Goal: Information Seeking & Learning: Learn about a topic

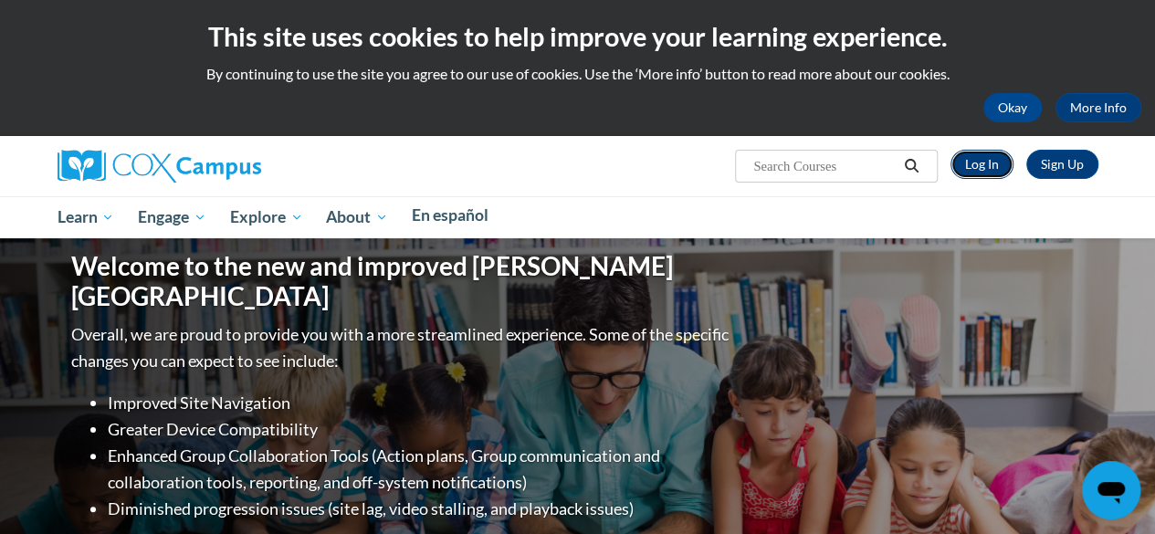
click at [932, 160] on link "Log In" at bounding box center [982, 164] width 63 height 29
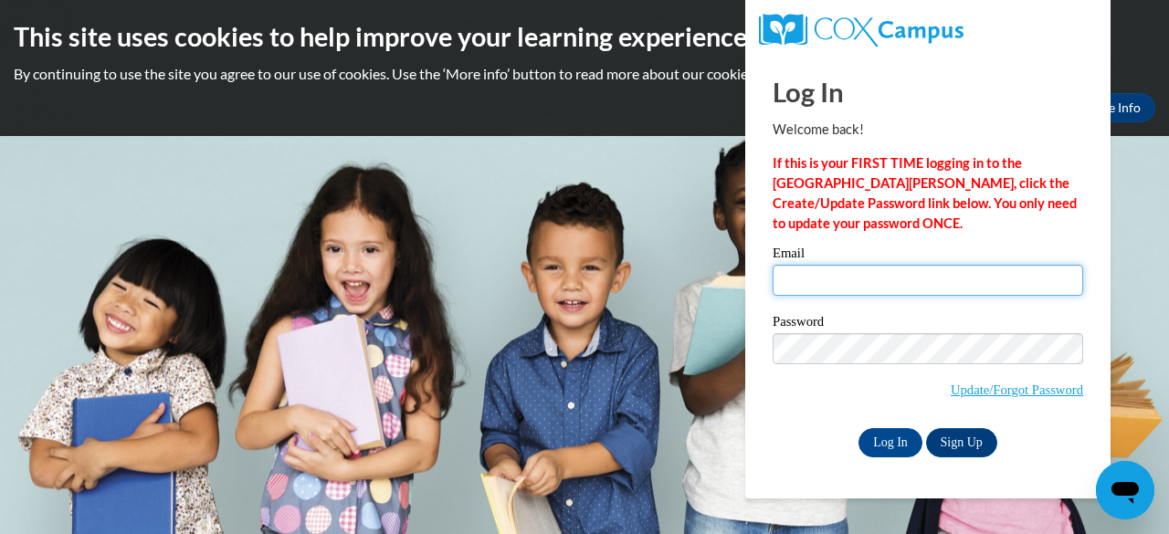
type input "ymaw76658@gmail.com"
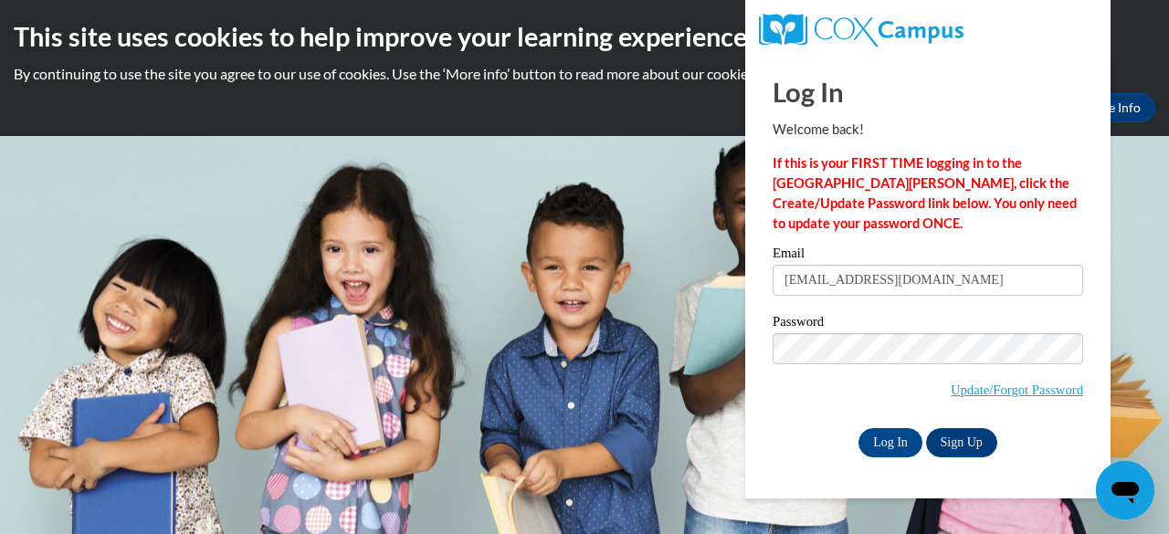
click at [856, 444] on div "Log In Sign Up" at bounding box center [928, 442] width 311 height 29
click at [878, 438] on input "Log In" at bounding box center [891, 442] width 64 height 29
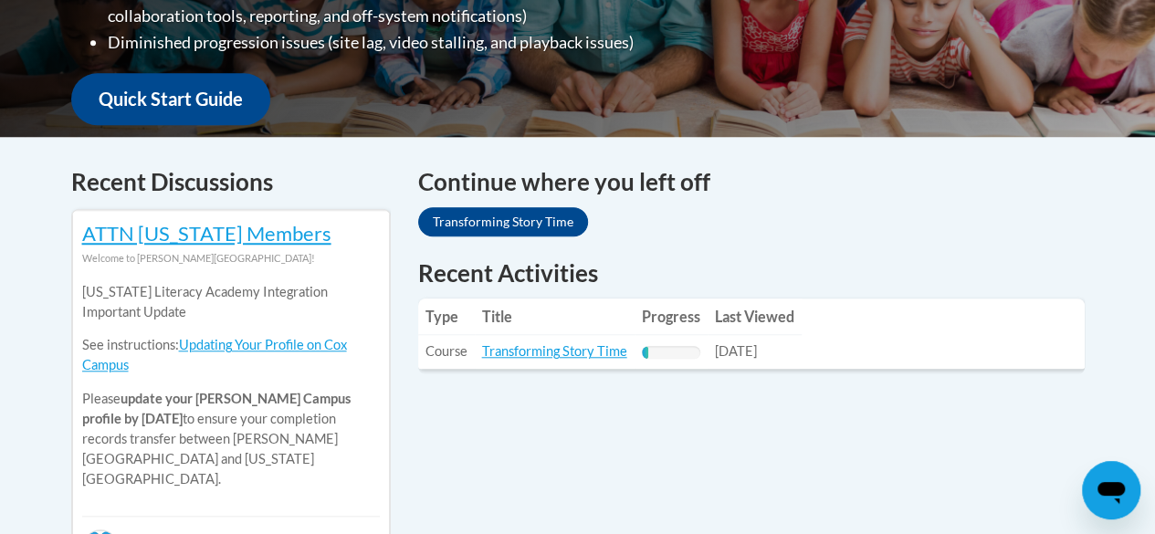
scroll to position [731, 0]
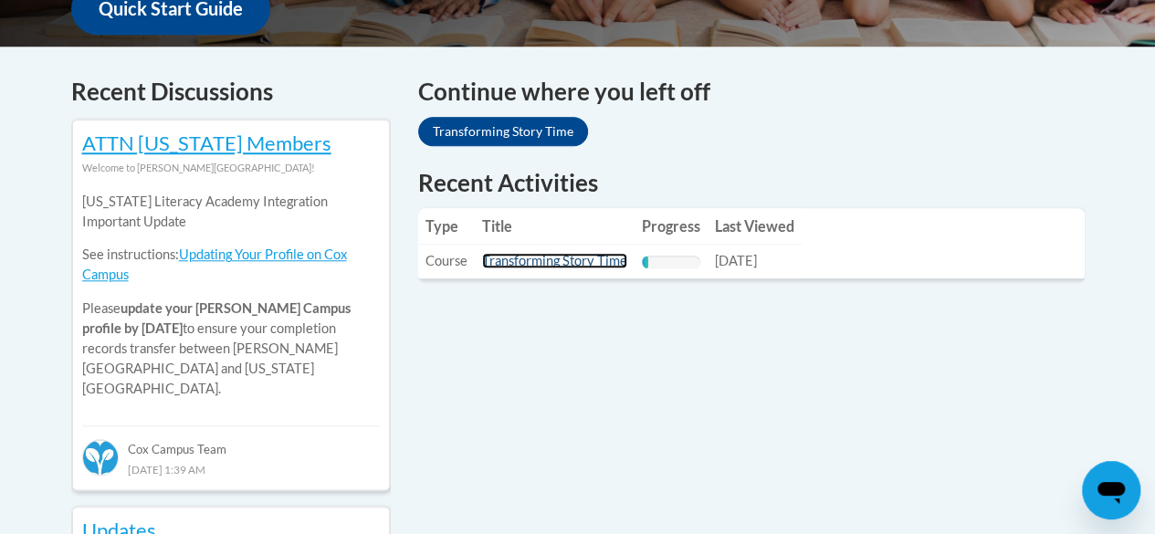
click at [606, 267] on link "Transforming Story Time" at bounding box center [554, 261] width 145 height 16
click at [701, 227] on th "Progress" at bounding box center [671, 226] width 73 height 37
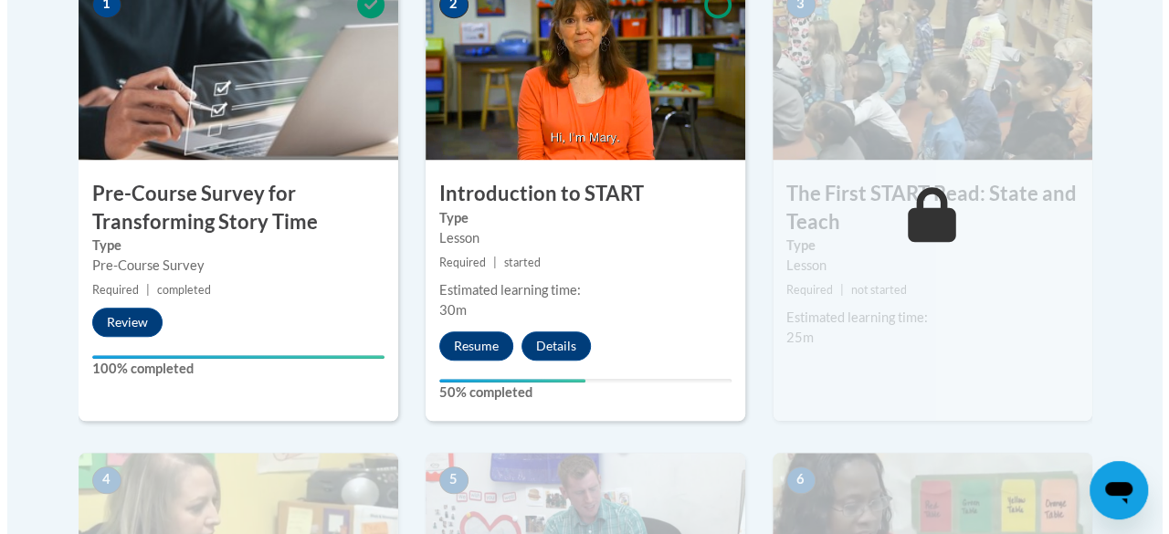
scroll to position [731, 0]
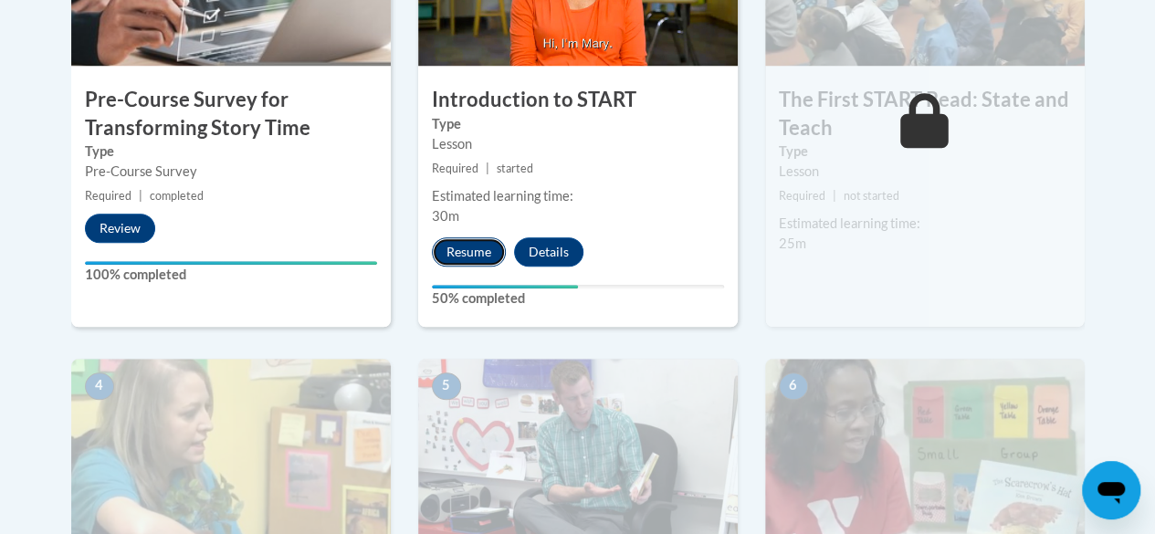
click at [459, 250] on button "Resume" at bounding box center [469, 251] width 74 height 29
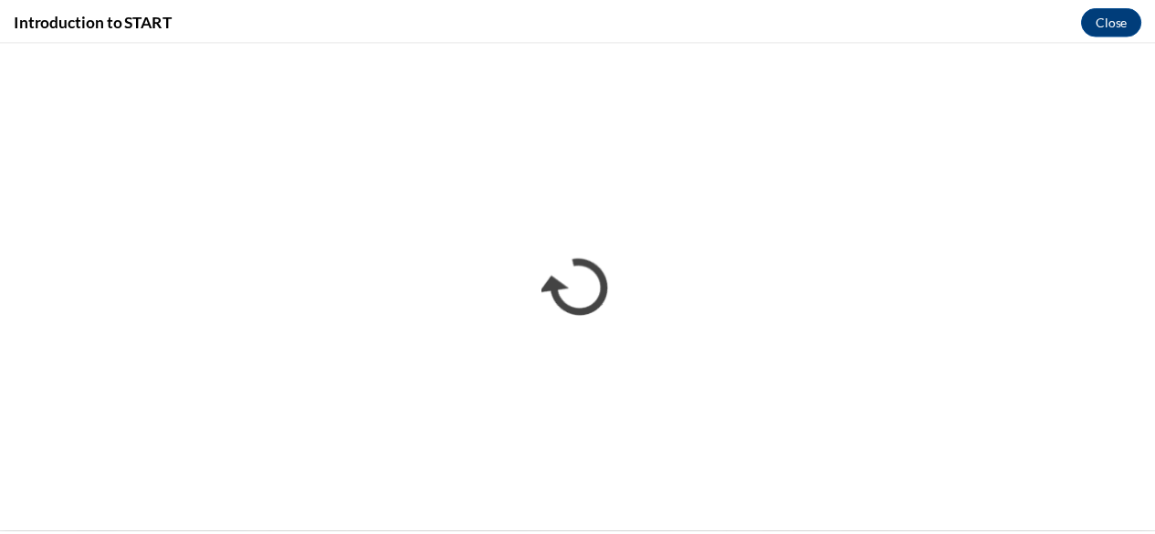
scroll to position [0, 0]
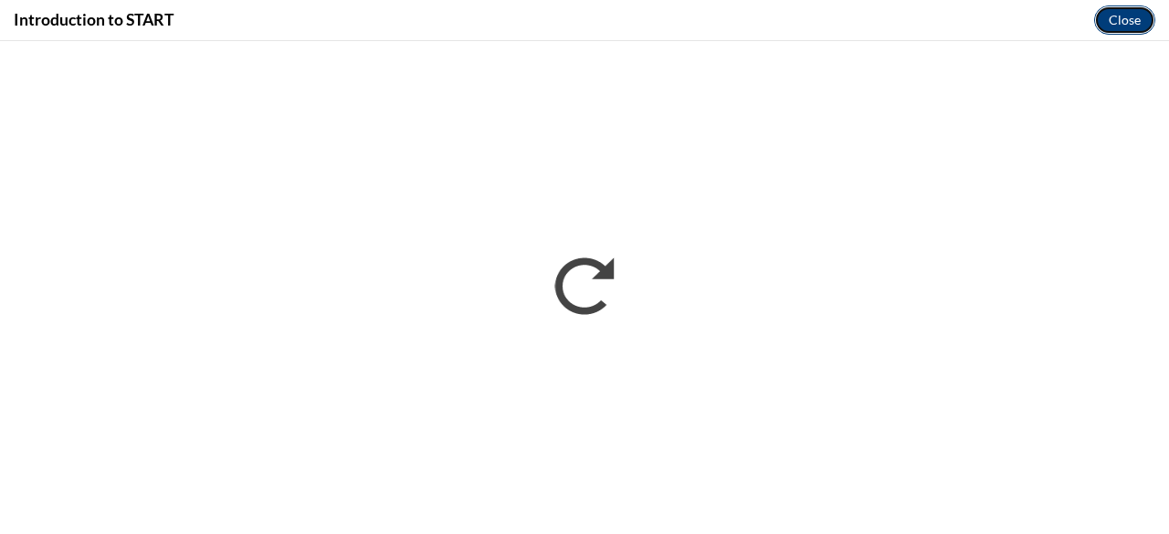
click at [1118, 16] on button "Close" at bounding box center [1124, 19] width 61 height 29
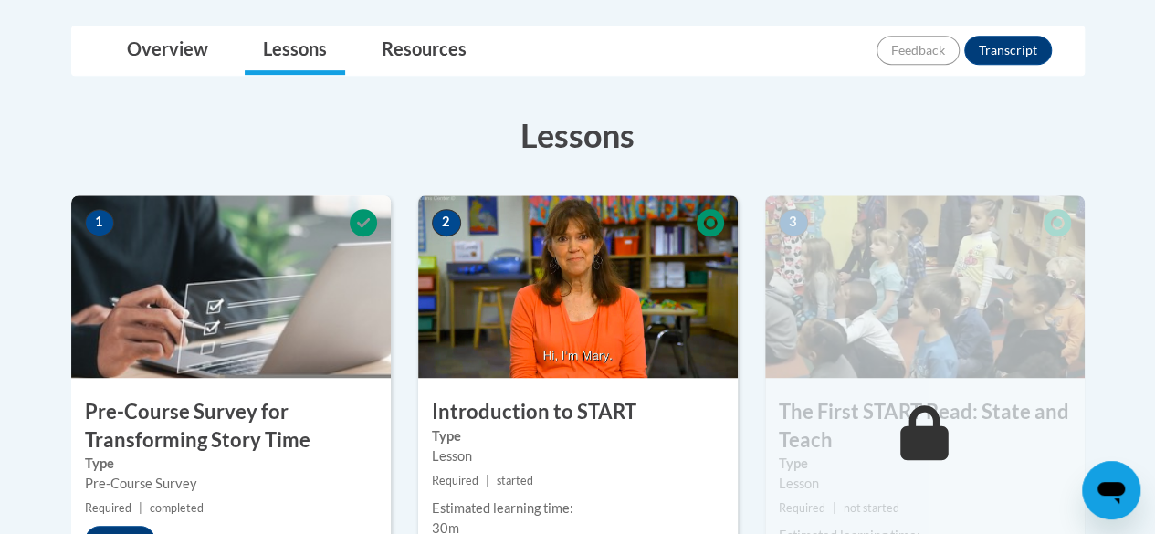
scroll to position [365, 0]
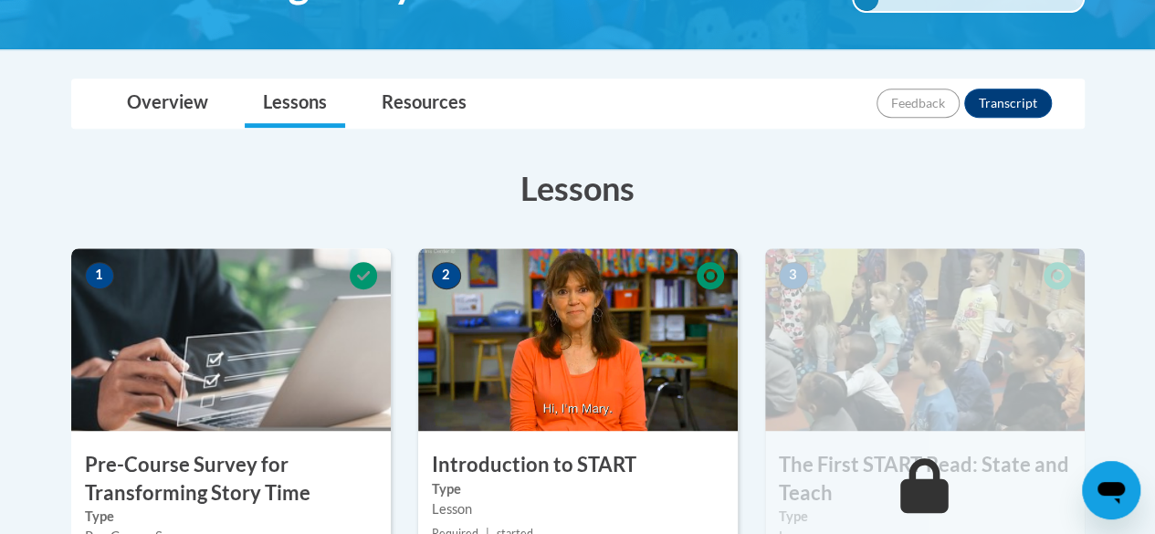
click at [638, 277] on img at bounding box center [578, 339] width 320 height 183
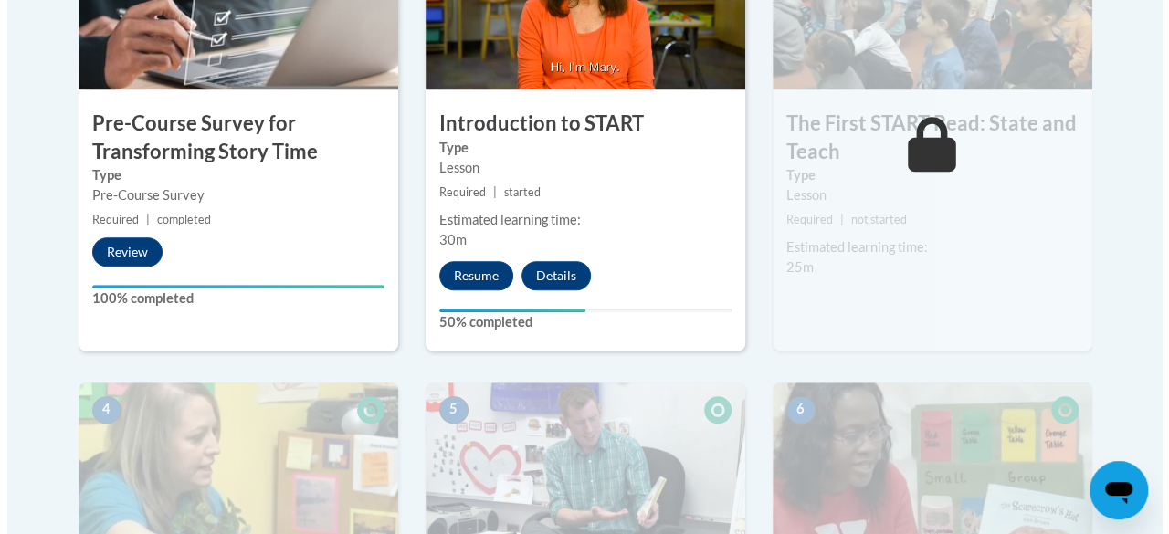
scroll to position [731, 0]
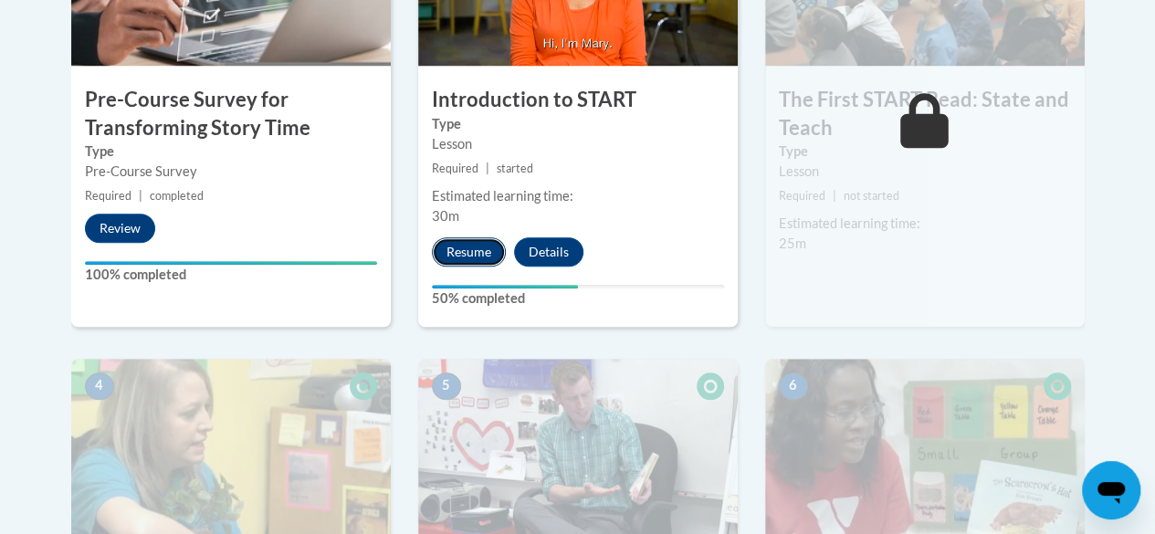
click at [446, 253] on button "Resume" at bounding box center [469, 251] width 74 height 29
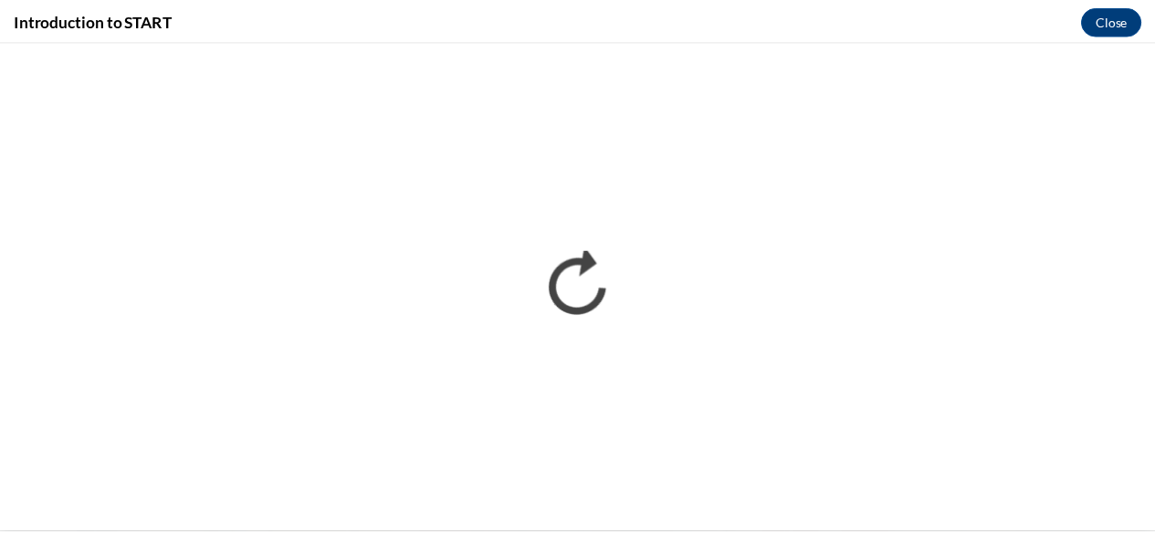
scroll to position [0, 0]
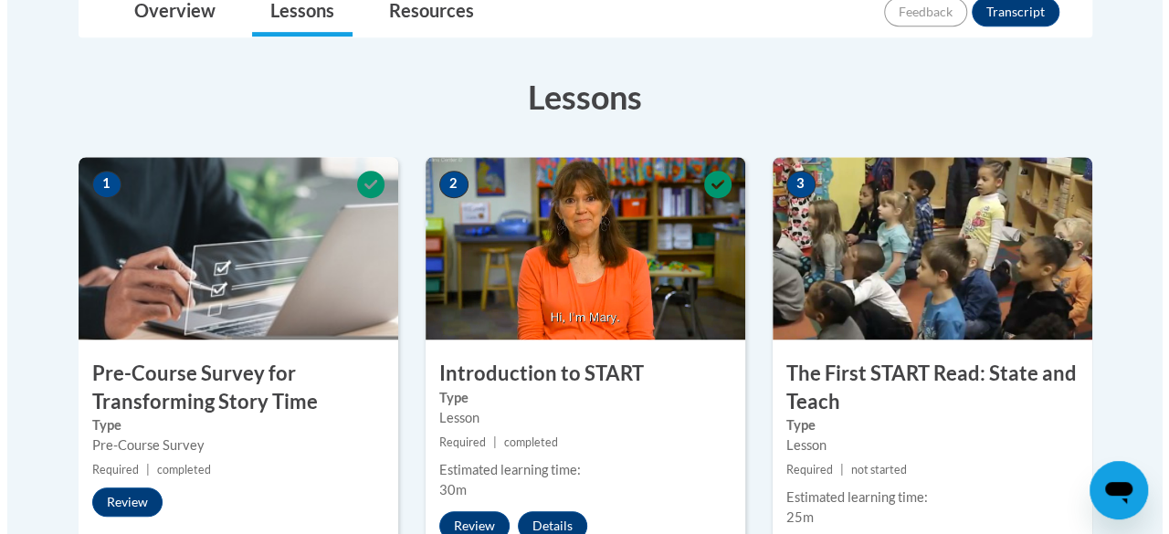
scroll to position [822, 0]
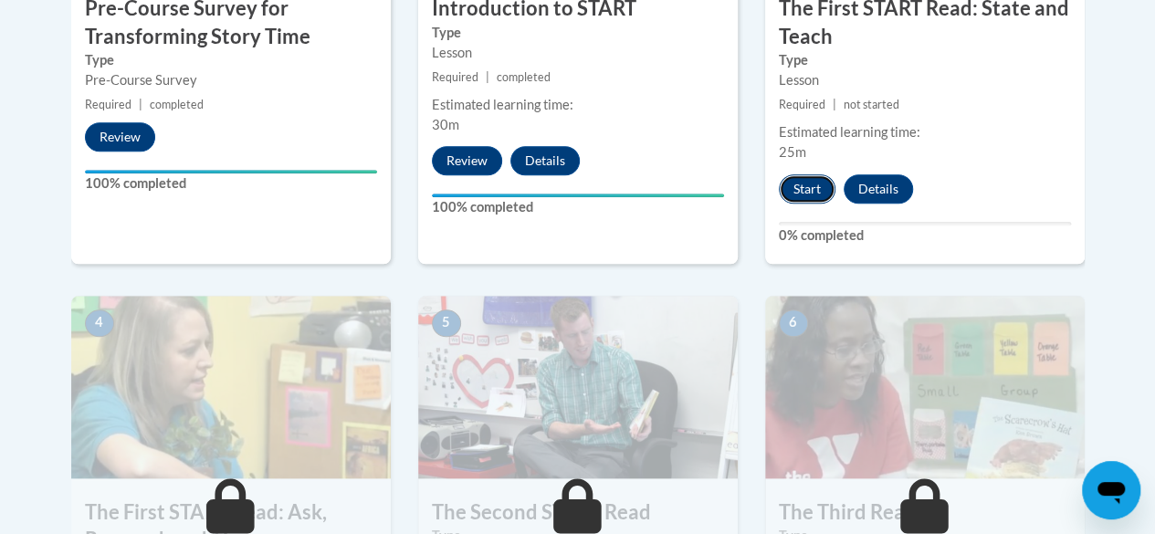
click at [811, 186] on button "Start" at bounding box center [807, 188] width 57 height 29
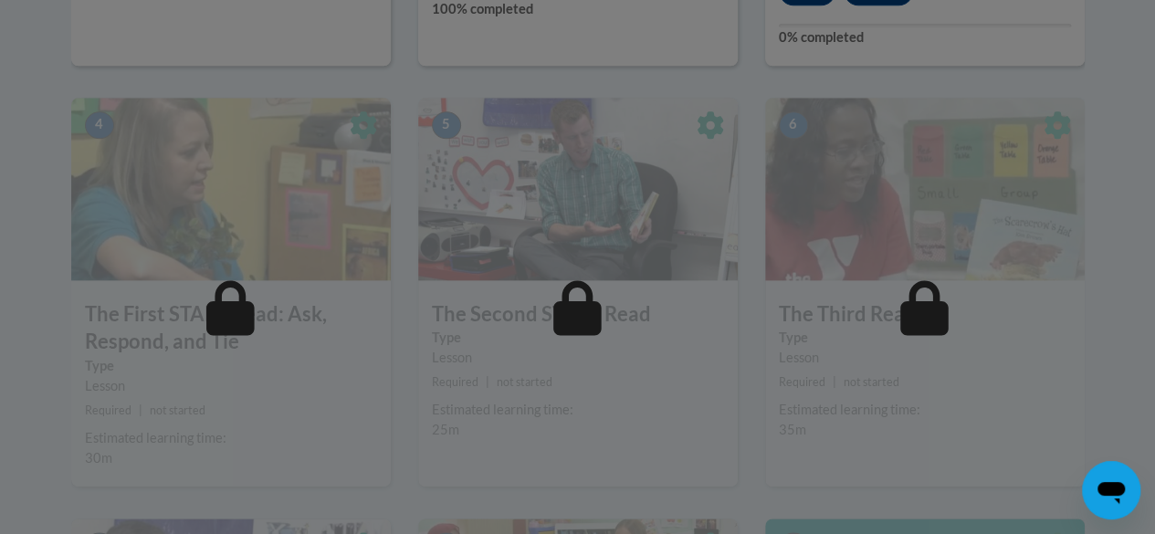
scroll to position [1096, 0]
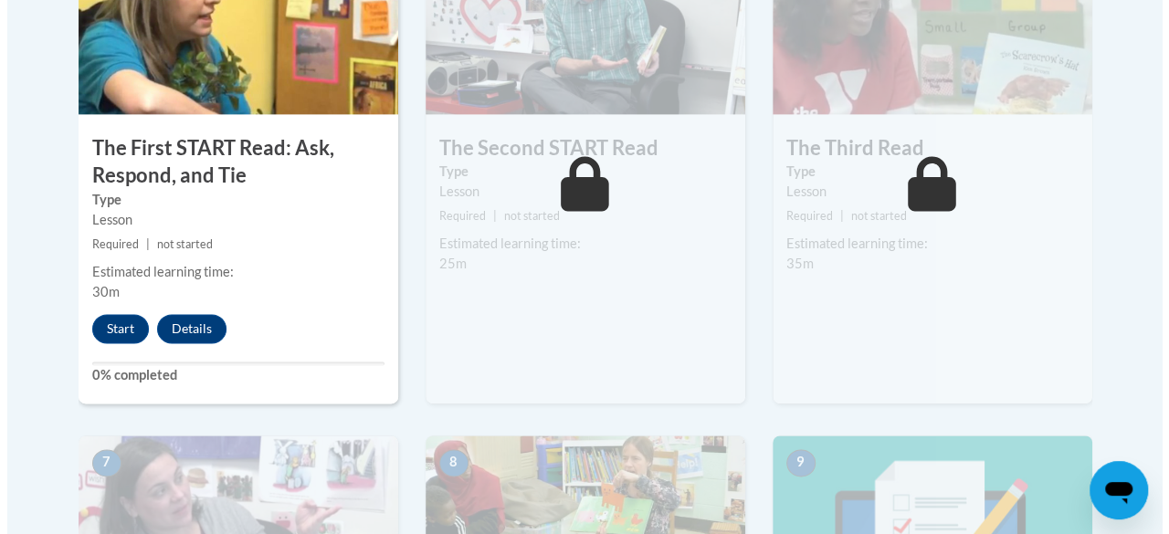
scroll to position [1187, 0]
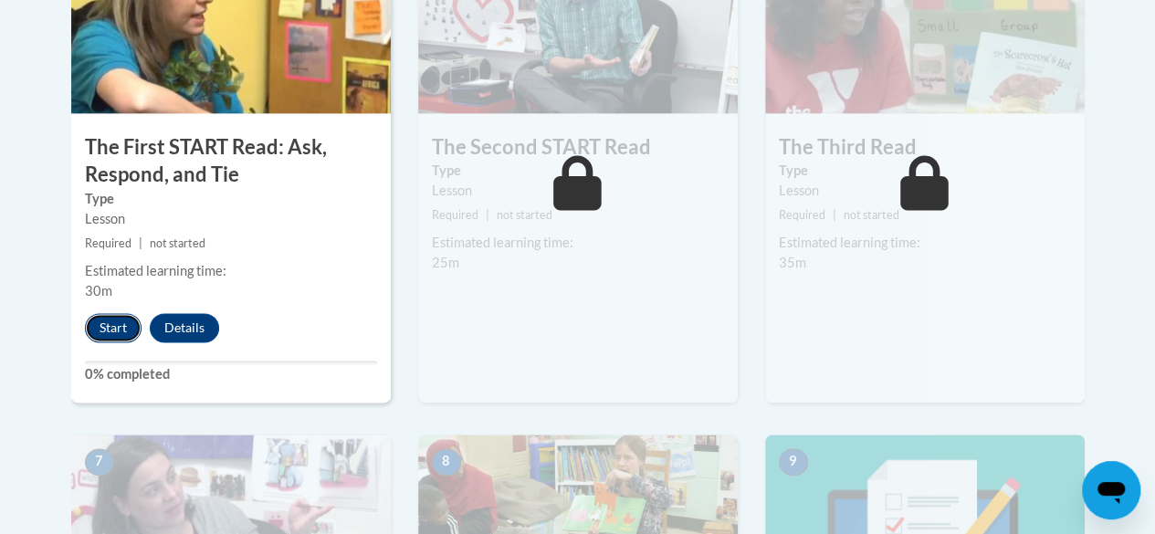
click at [106, 315] on button "Start" at bounding box center [113, 327] width 57 height 29
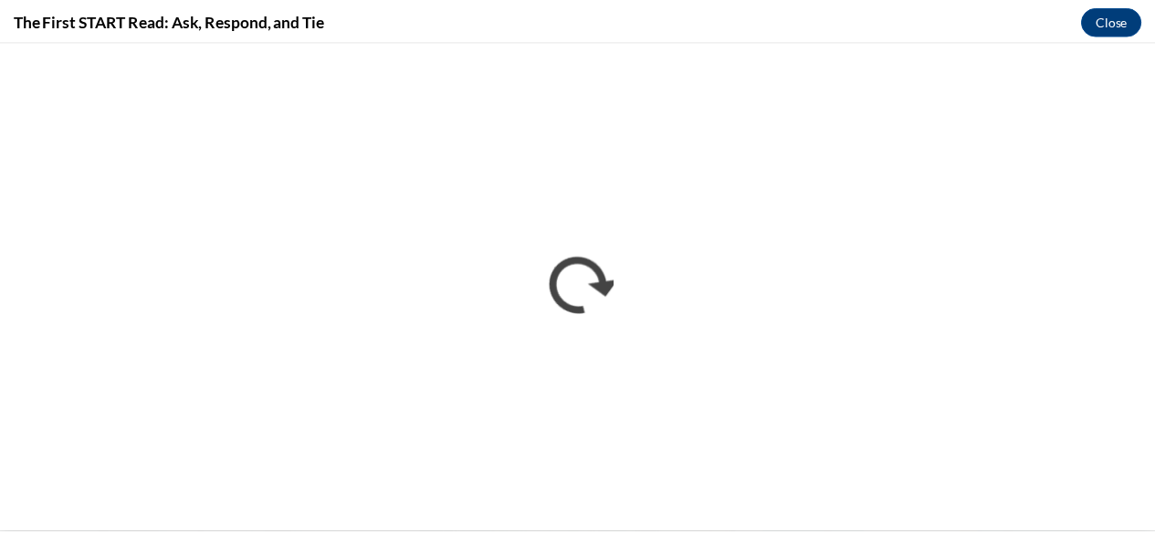
scroll to position [0, 0]
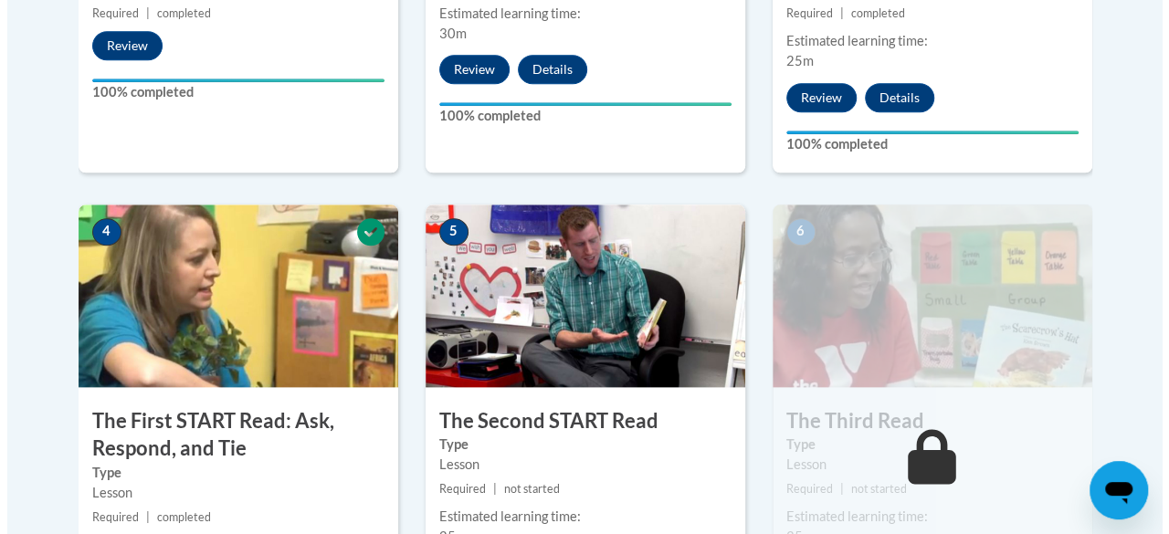
scroll to position [1005, 0]
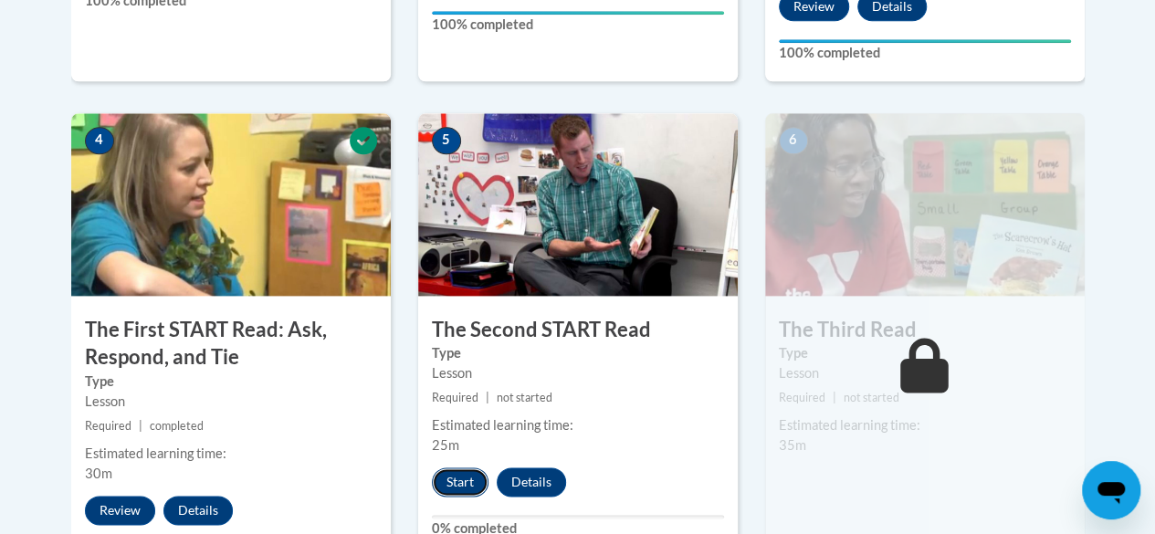
click at [455, 481] on button "Start" at bounding box center [460, 482] width 57 height 29
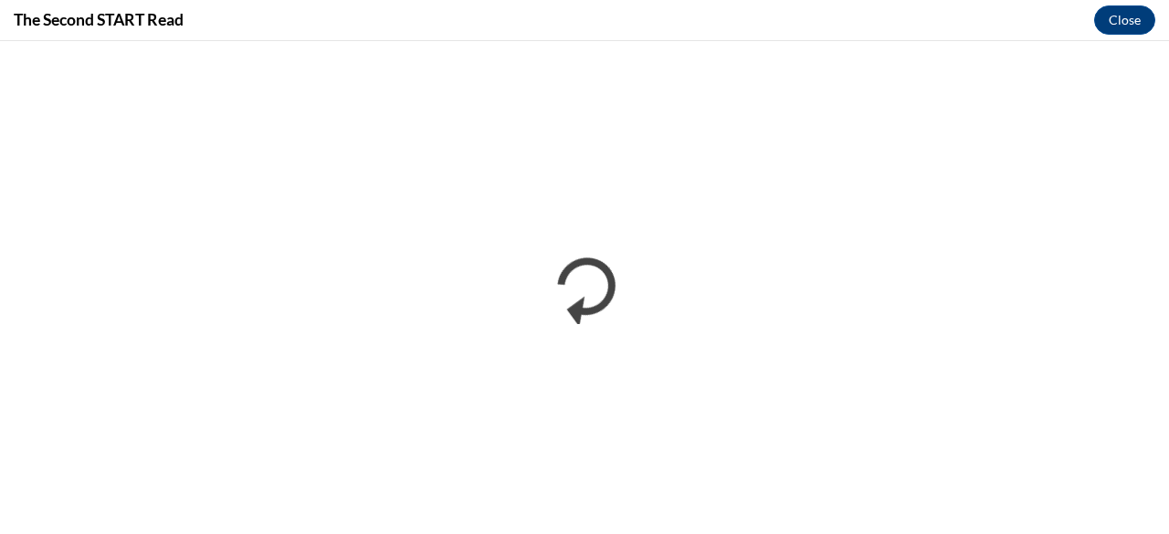
scroll to position [0, 0]
